Goal: Task Accomplishment & Management: Use online tool/utility

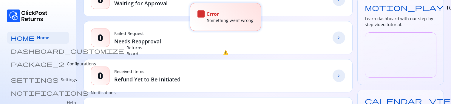
scroll to position [117, 0]
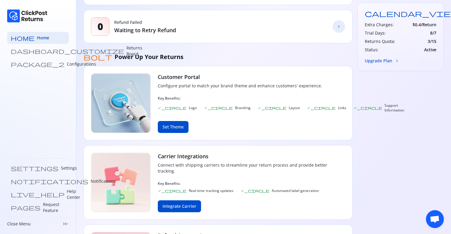
scroll to position [212, 0]
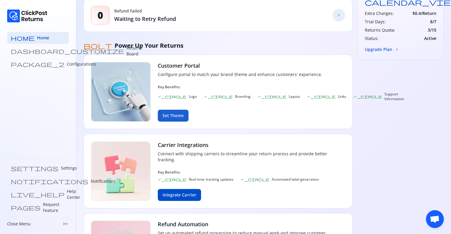
click at [178, 104] on button "Set Theme" at bounding box center [173, 116] width 31 height 12
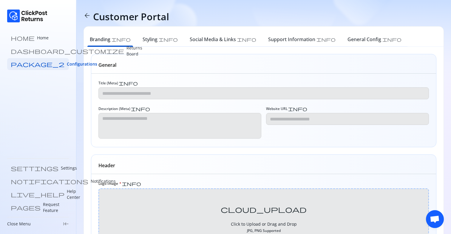
type input "**********"
type textarea "**********"
type input "**********"
click at [126, 49] on p "Returns Board" at bounding box center [134, 51] width 16 height 12
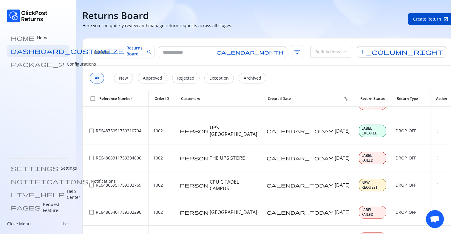
scroll to position [26, 0]
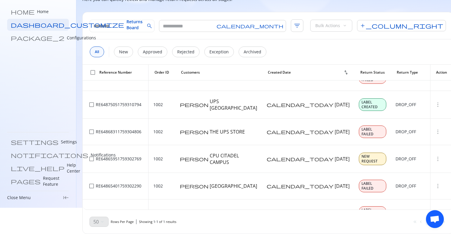
click at [435, 104] on div "more_vert" at bounding box center [441, 238] width 13 height 6
click at [435, 104] on span "more_vert" at bounding box center [438, 238] width 6 height 6
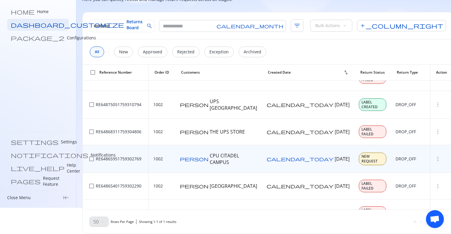
scroll to position [0, 0]
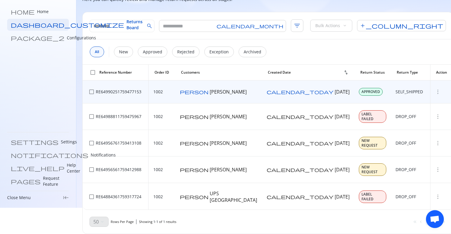
click at [435, 92] on span "more_vert" at bounding box center [438, 92] width 6 height 6
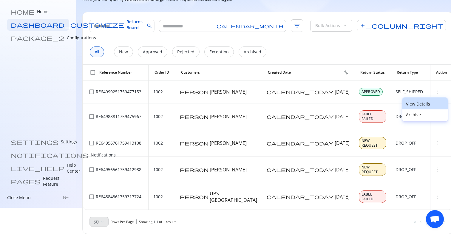
click at [414, 100] on button "View Details" at bounding box center [424, 104] width 45 height 12
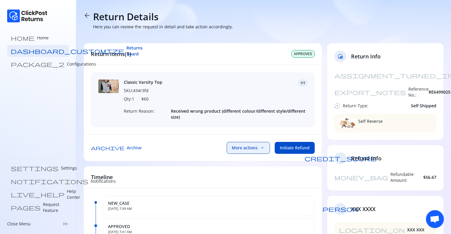
click at [258, 104] on button "More actions keyboard_arrow_down" at bounding box center [248, 148] width 43 height 12
drag, startPoint x: 359, startPoint y: 109, endPoint x: 401, endPoint y: 109, distance: 42.1
click at [401, 104] on div "Self Reverse" at bounding box center [385, 123] width 102 height 19
click at [255, 104] on button "More actions keyboard_arrow_down" at bounding box center [248, 148] width 43 height 12
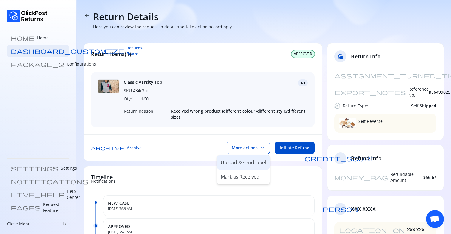
click at [253, 104] on p "Upload & send label" at bounding box center [243, 162] width 45 height 7
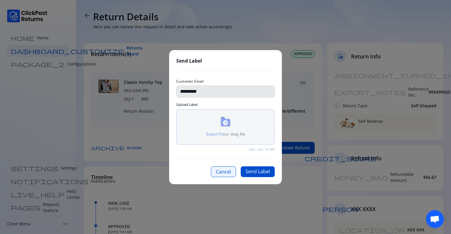
click at [223, 104] on button "Cancel" at bounding box center [223, 171] width 25 height 11
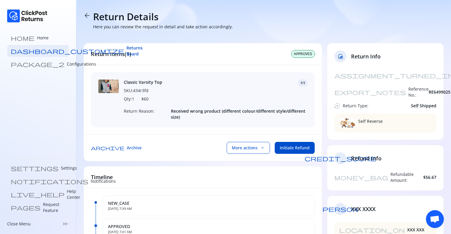
click at [87, 16] on span "arrow_back" at bounding box center [87, 15] width 7 height 7
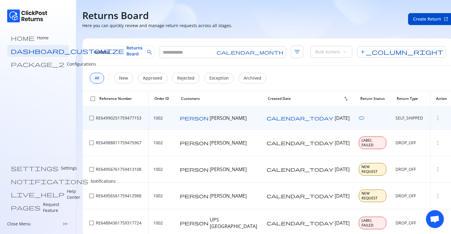
click at [435, 104] on span "more_vert" at bounding box center [438, 118] width 6 height 6
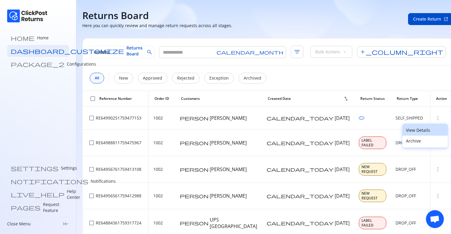
click at [408, 104] on p "View Details" at bounding box center [425, 130] width 38 height 6
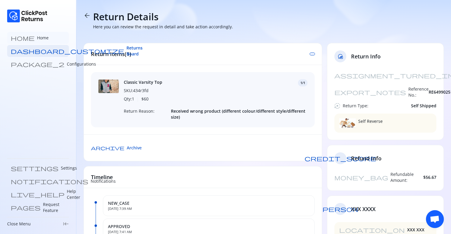
click at [37, 38] on link "home Home" at bounding box center [38, 38] width 62 height 12
